Goal: Task Accomplishment & Management: Use online tool/utility

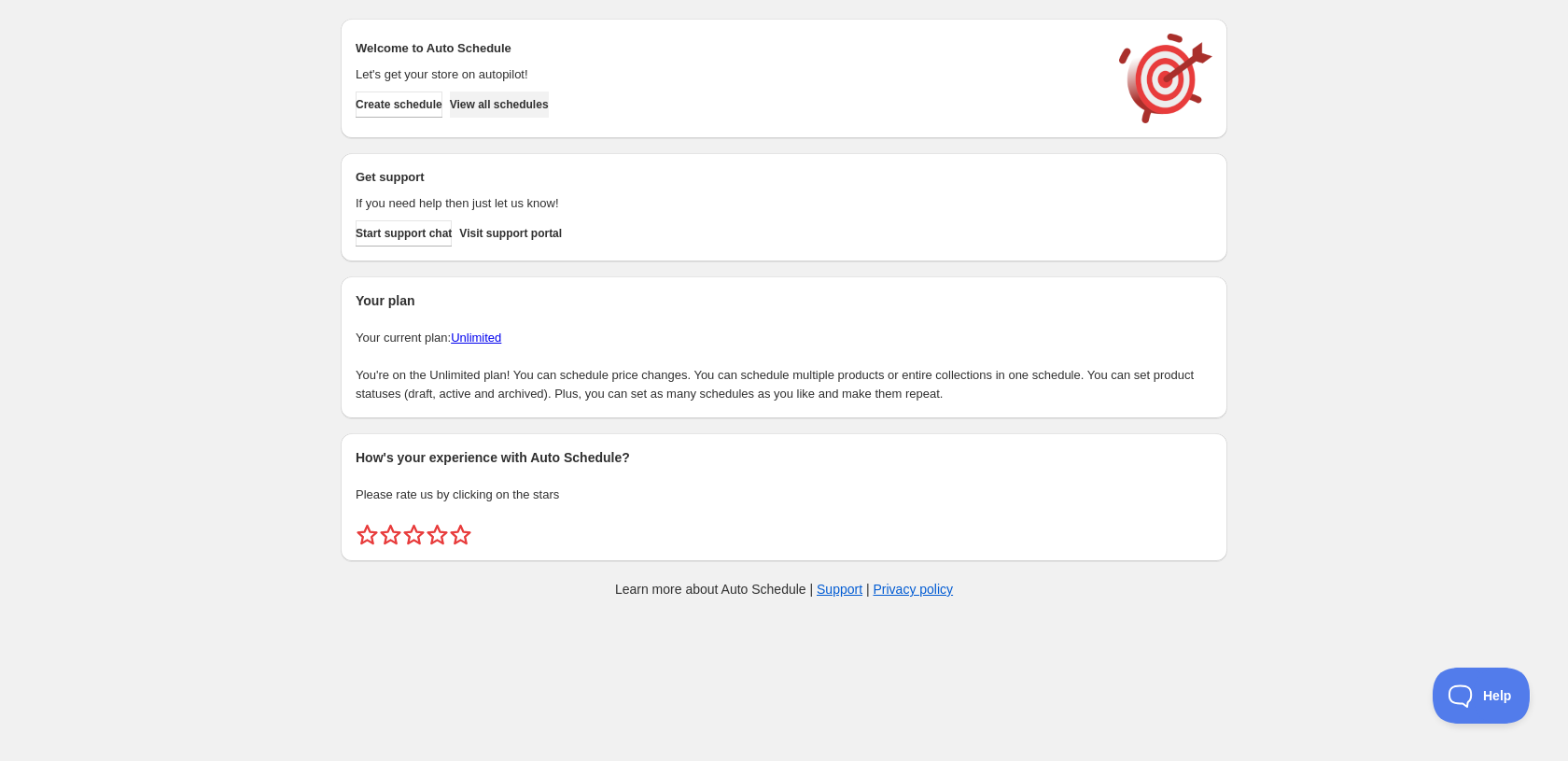
click at [546, 111] on span "View all schedules" at bounding box center [498, 104] width 99 height 15
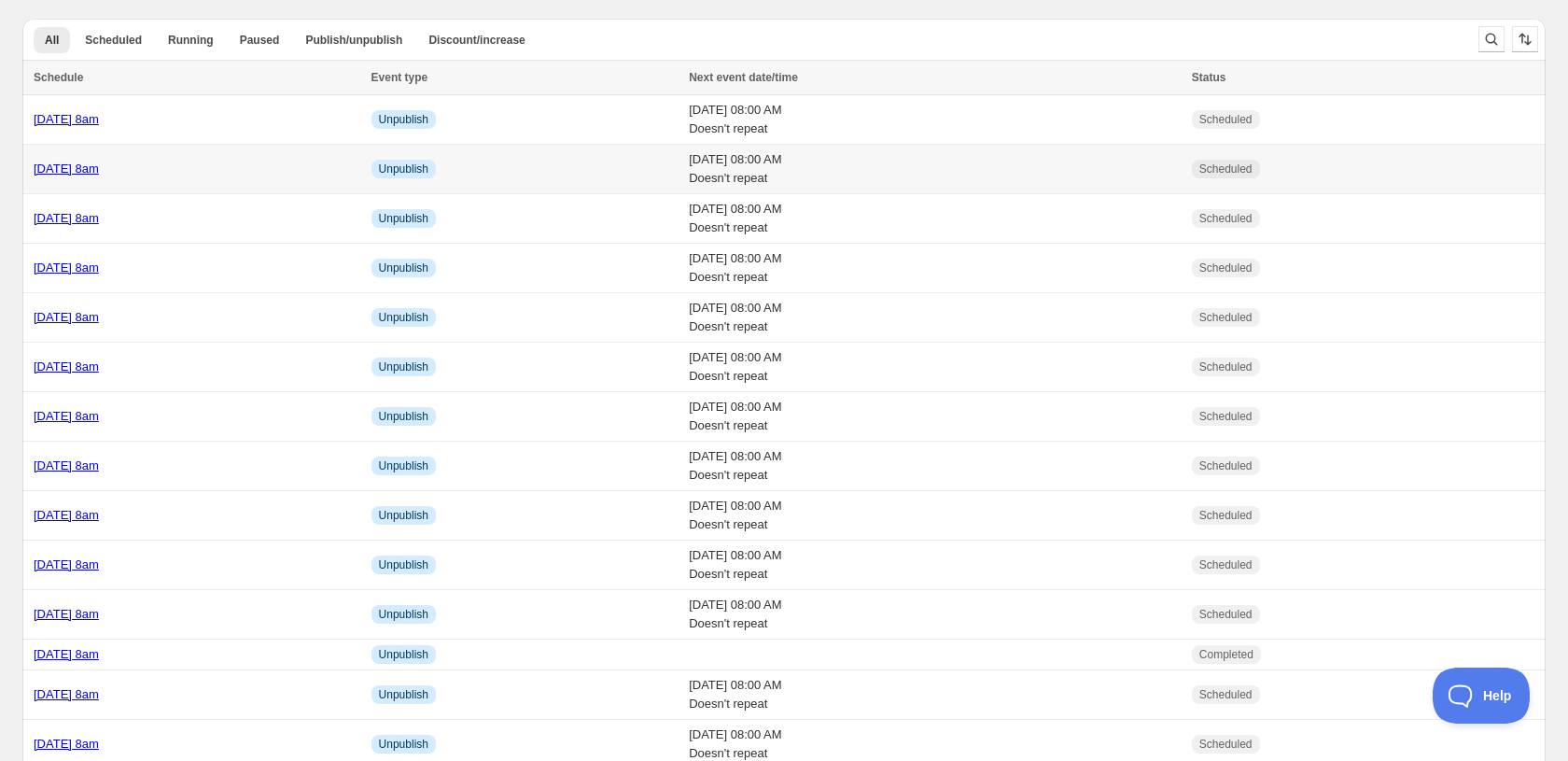
click at [99, 173] on link "Tuesday 28th October @ 8am" at bounding box center [67, 168] width 66 height 14
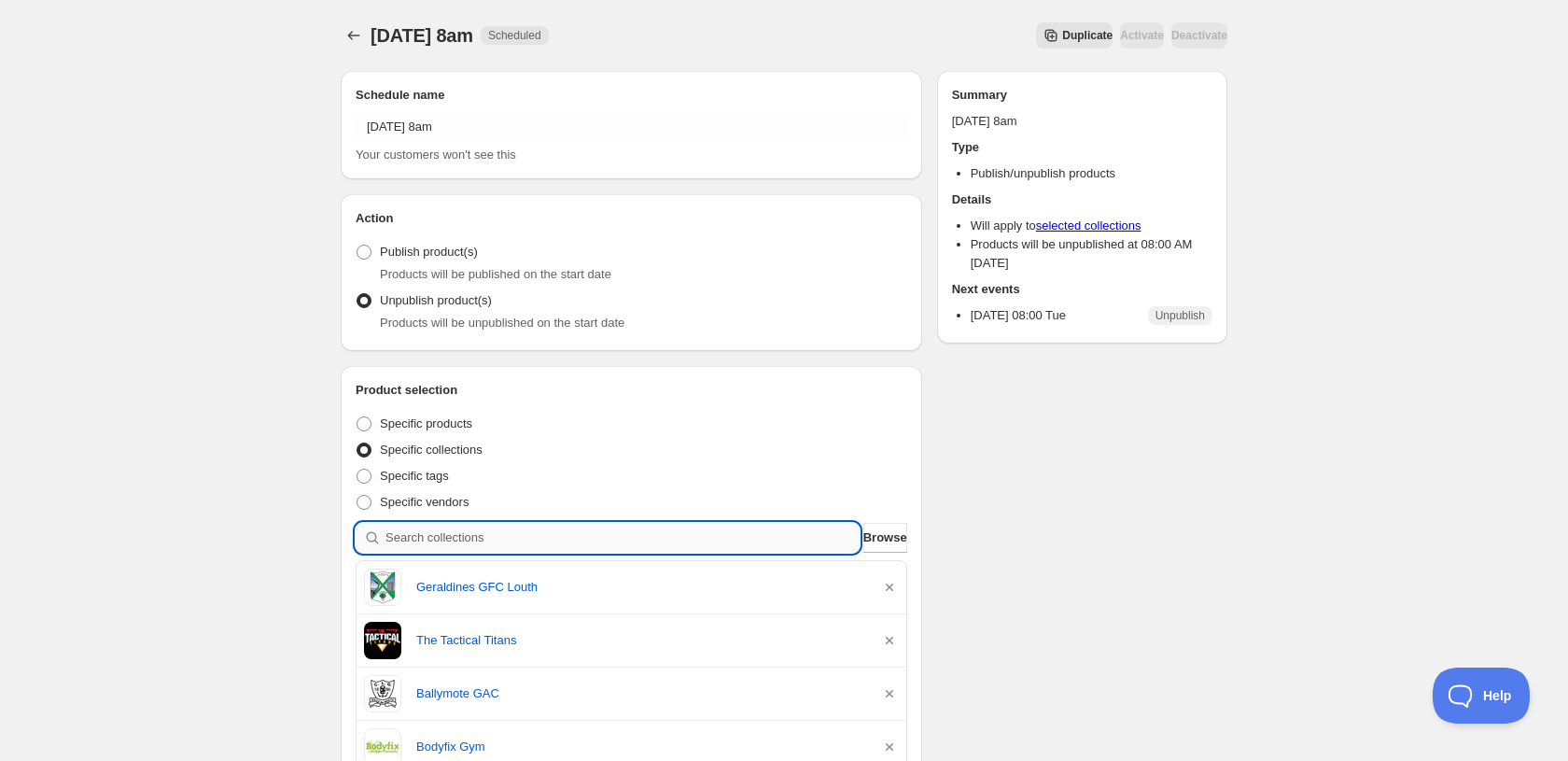
click at [564, 545] on input "search" at bounding box center [622, 538] width 474 height 30
paste input "Latton ORahillys GAC"
type input "Latton ORahillys GAC"
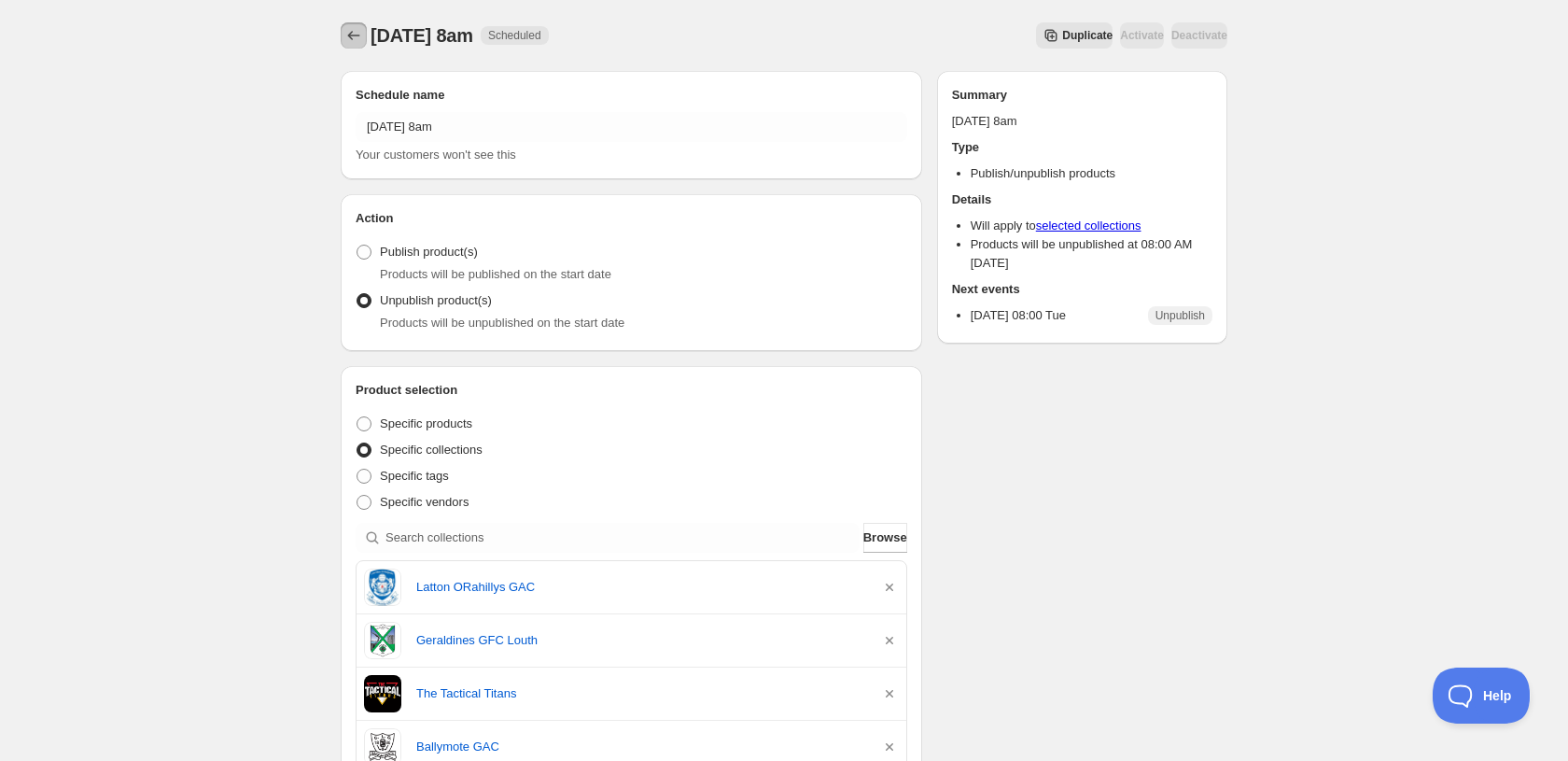
click at [354, 42] on icon "Schedules" at bounding box center [354, 36] width 19 height 19
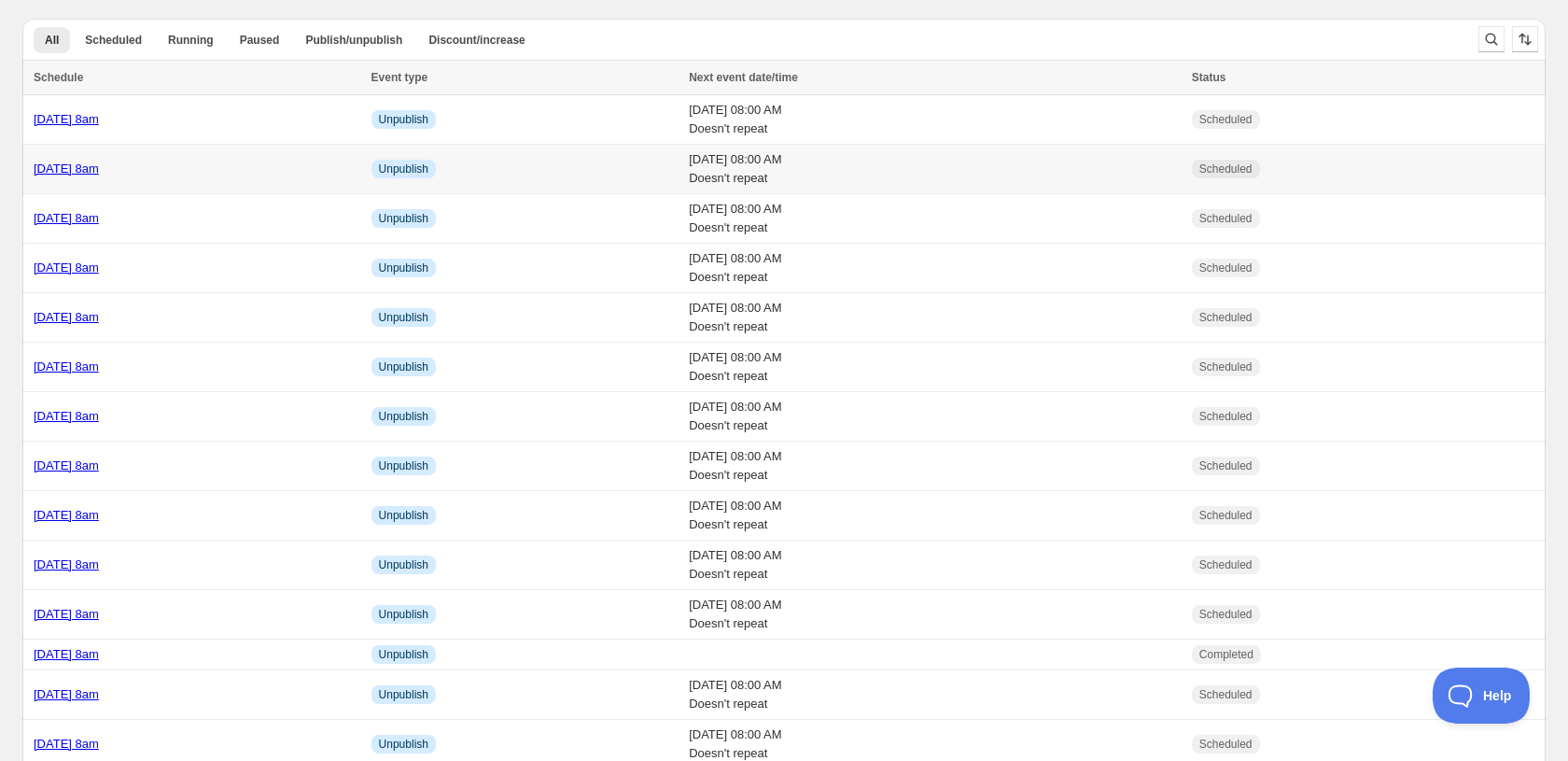
click at [99, 163] on link "Tuesday 28th October @ 8am" at bounding box center [67, 168] width 66 height 14
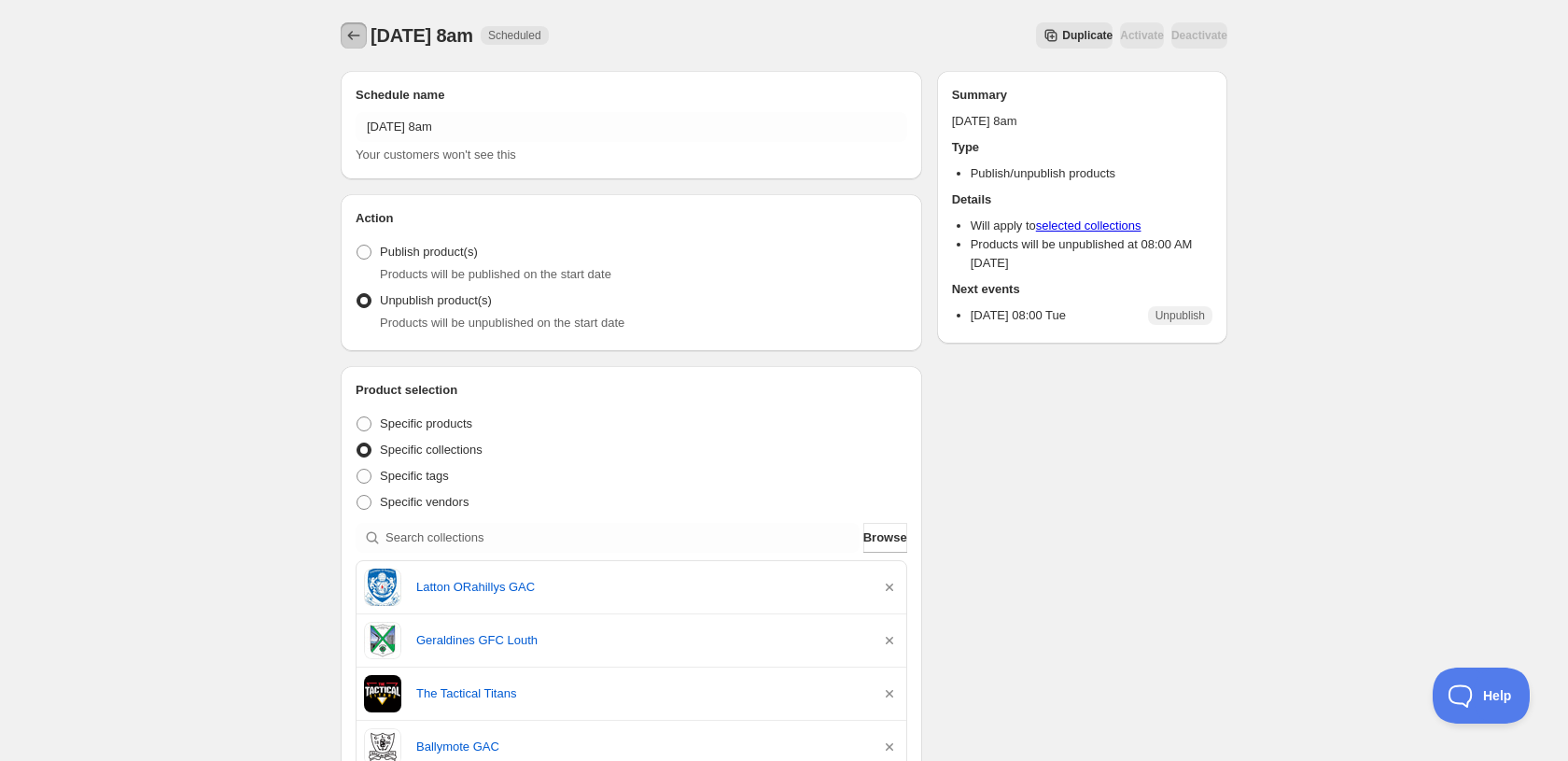
click at [356, 36] on icon "Schedules" at bounding box center [354, 36] width 12 height 9
